Goal: Information Seeking & Learning: Learn about a topic

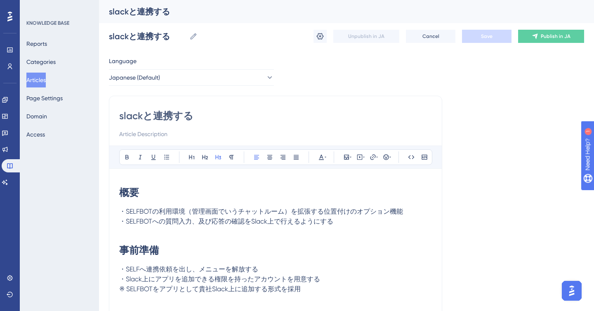
click at [40, 82] on button "Articles" at bounding box center [35, 80] width 19 height 15
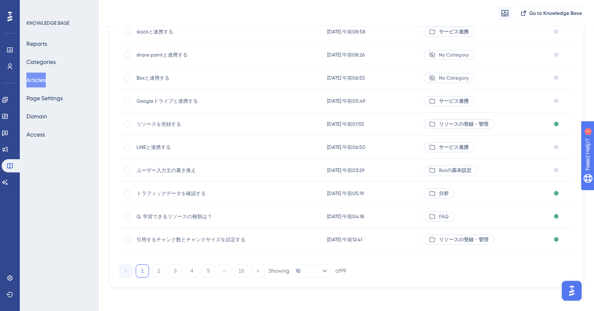
scroll to position [109, 0]
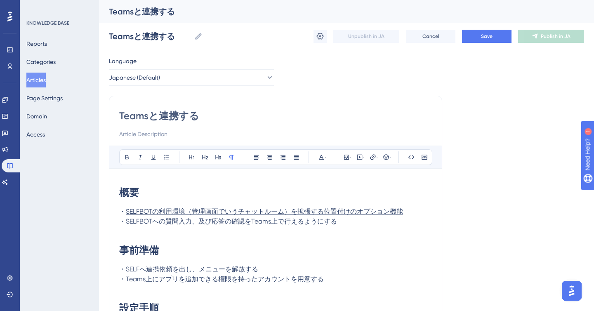
click at [335, 78] on div "Language Japanese (Default) Teamsと連携する Bold Italic Underline Bullet Point Headi…" at bounding box center [346, 242] width 475 height 372
